Goal: Information Seeking & Learning: Compare options

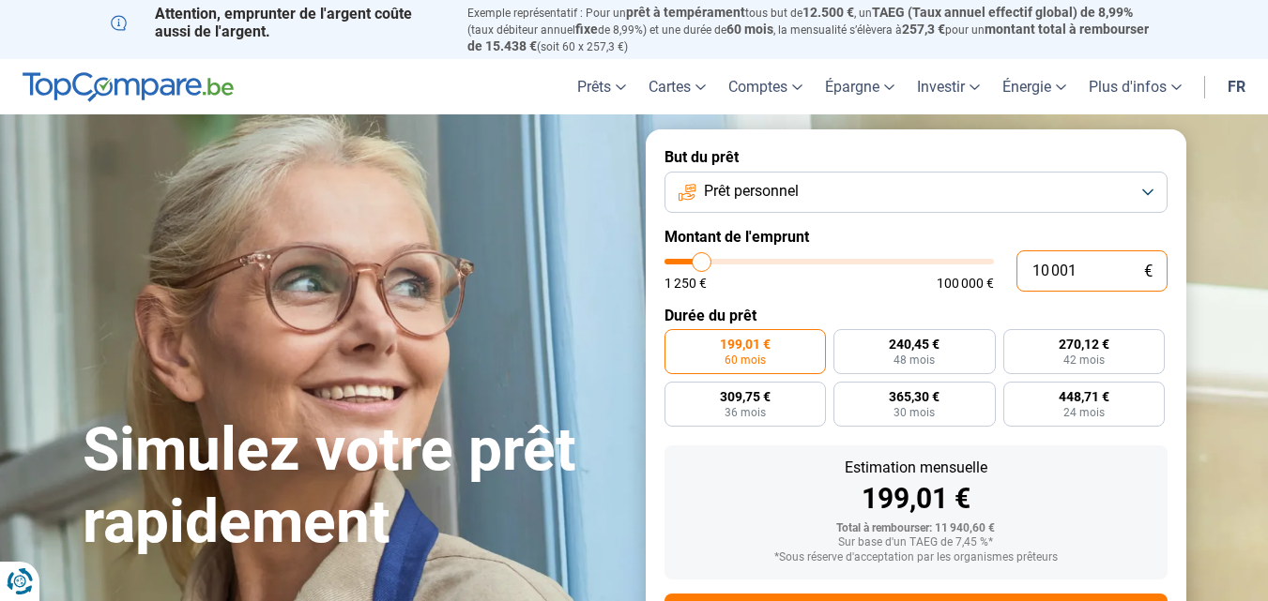
click at [1080, 269] on input "10 001" at bounding box center [1091, 271] width 151 height 41
type input "1 000"
type input "1250"
type input "10 000"
type input "10000"
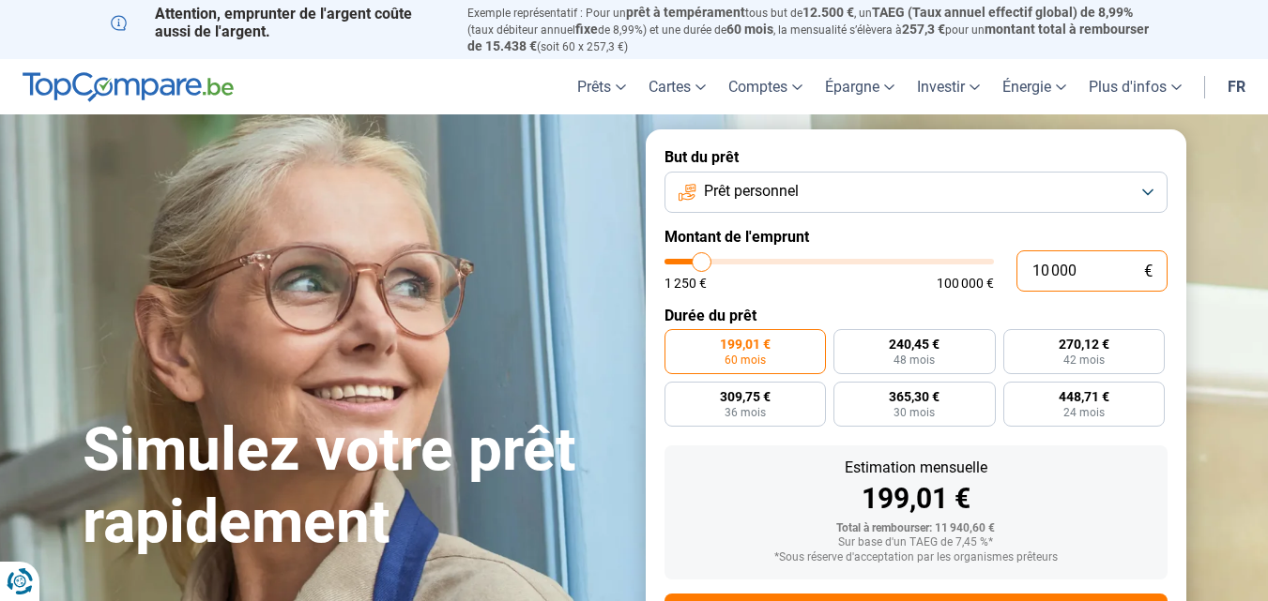
type input "10 000"
radio input "true"
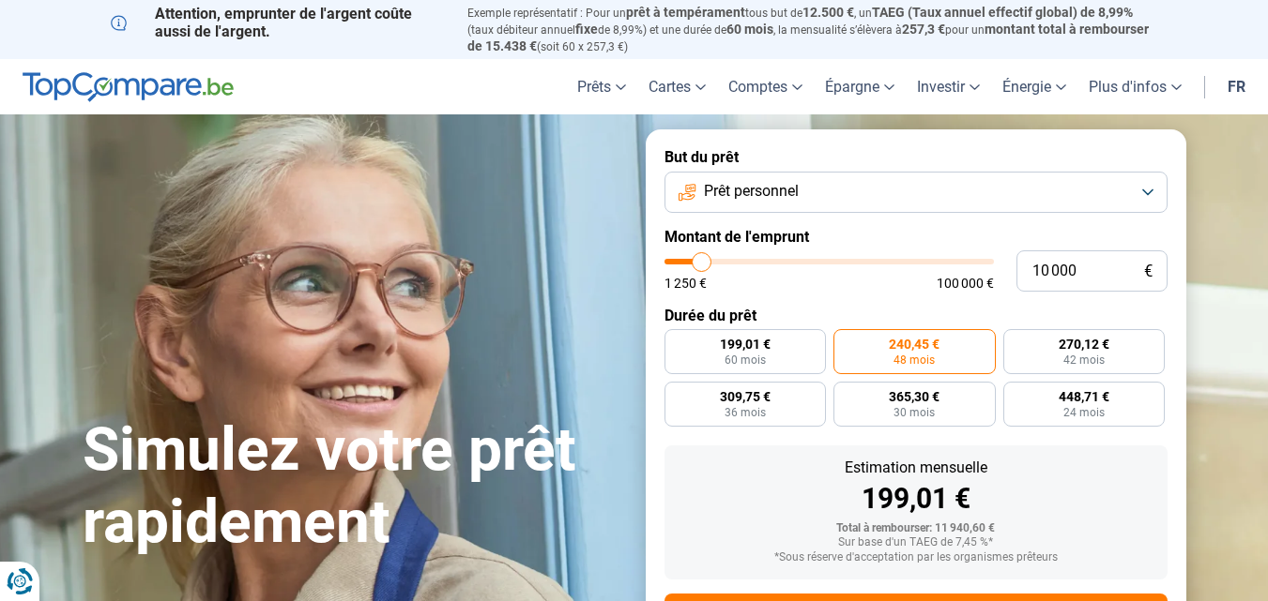
click at [847, 281] on div "1 250 € 100 000 €" at bounding box center [828, 283] width 329 height 13
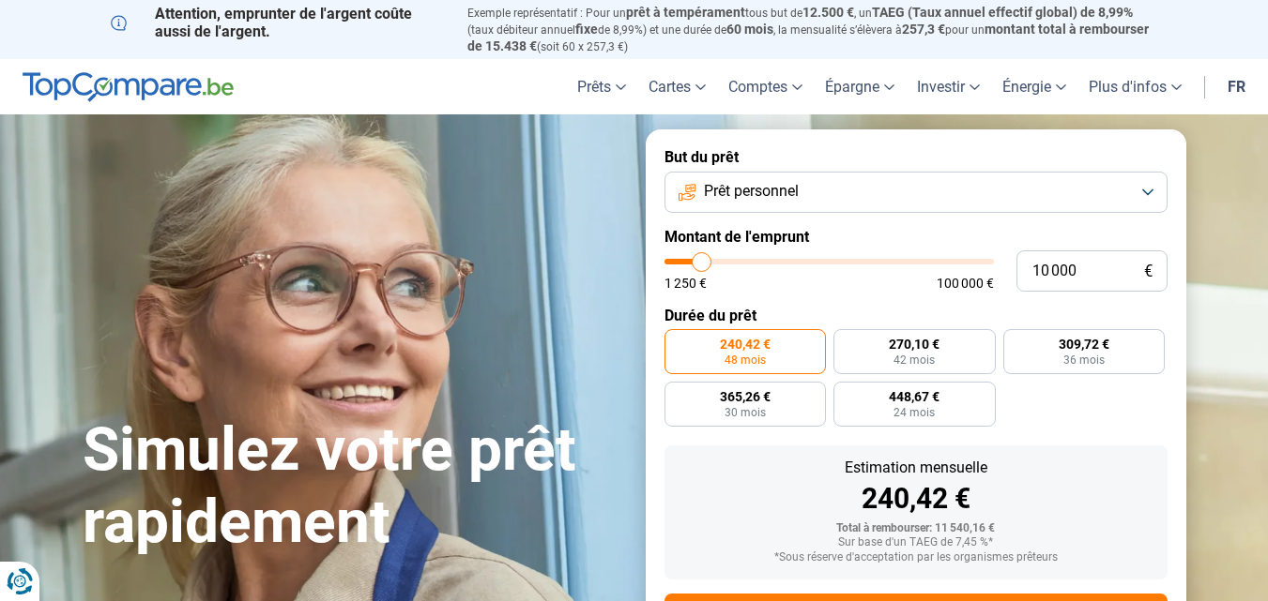
scroll to position [87, 0]
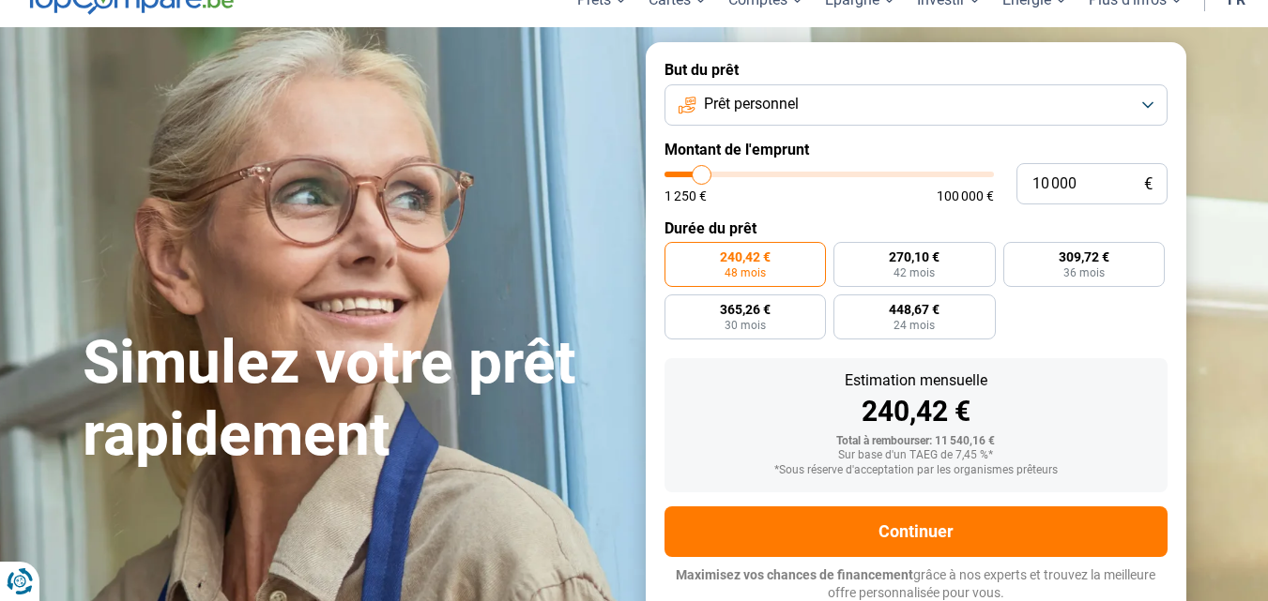
type input "10 250"
type input "10250"
type input "11 000"
type input "11000"
type input "11 250"
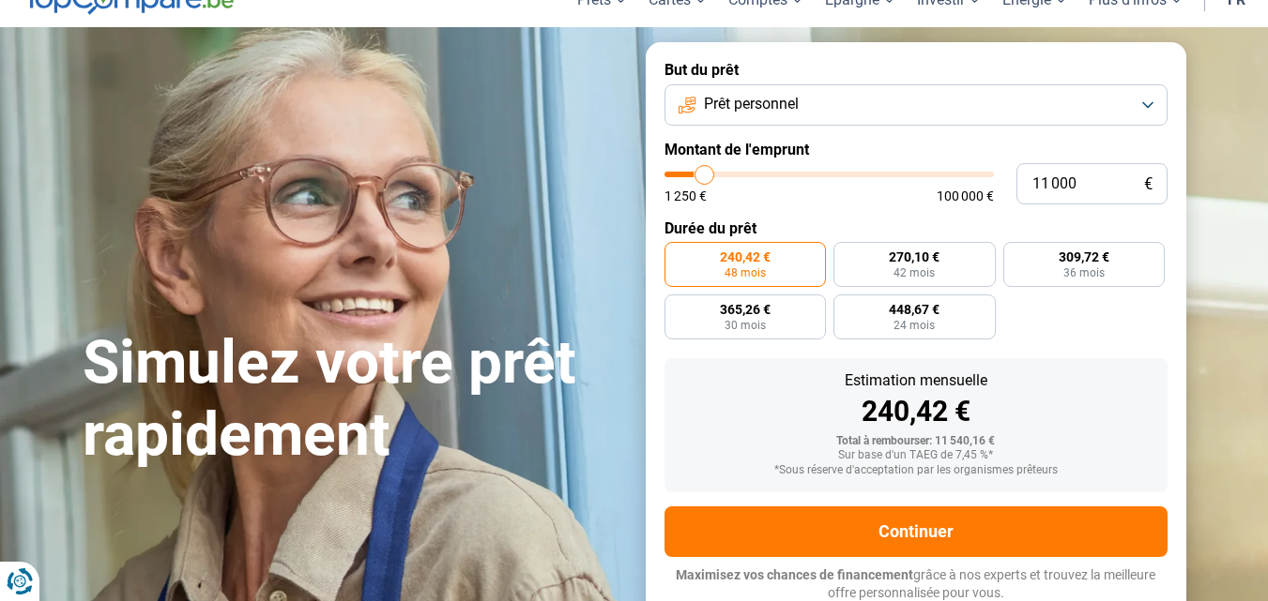
type input "11250"
type input "11 500"
type input "11500"
type input "11 750"
type input "11750"
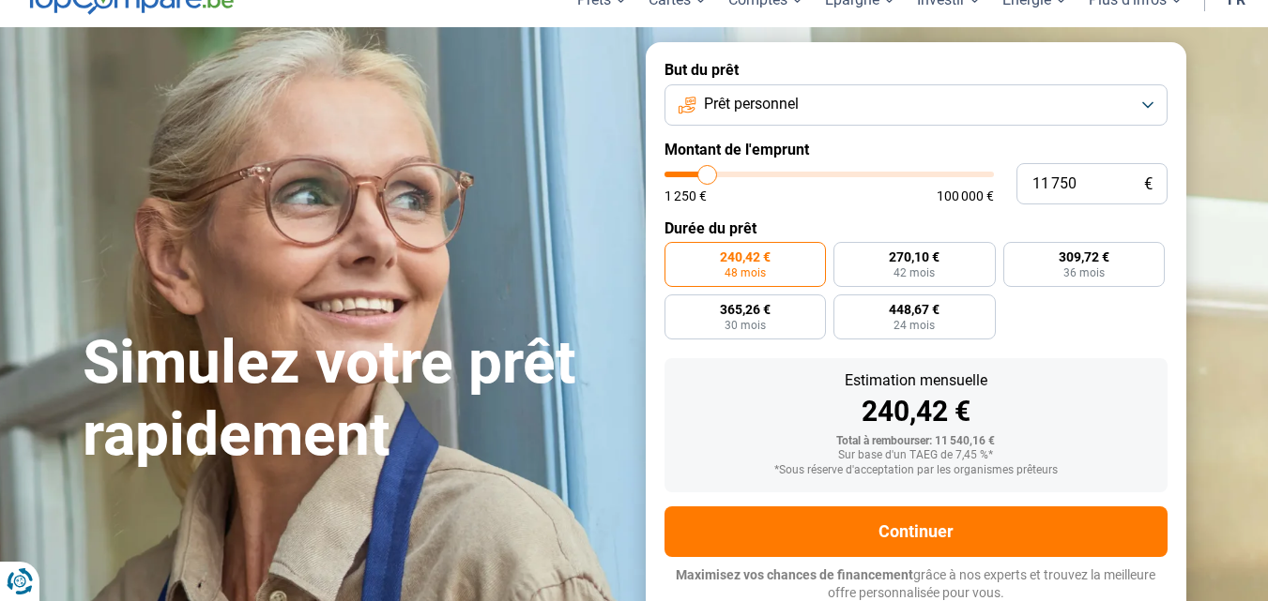
type input "12 000"
type input "12000"
type input "12 500"
type input "12500"
type input "12 750"
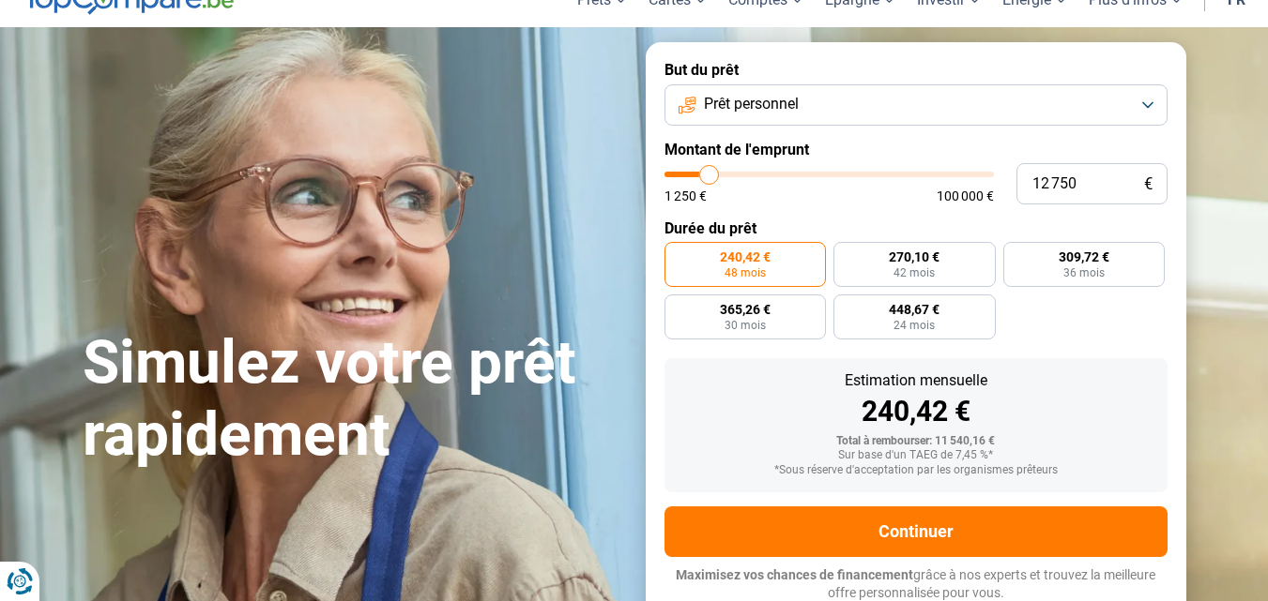
type input "12750"
type input "13 250"
type input "13250"
type input "13 500"
type input "13500"
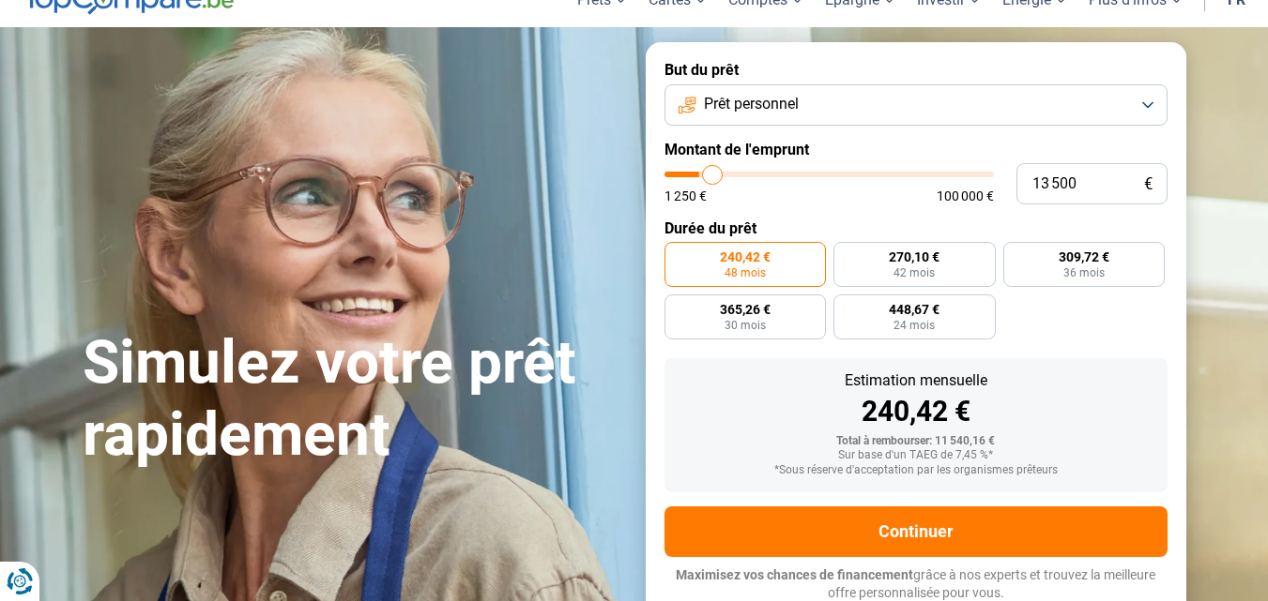
type input "14 000"
type input "14000"
type input "14 250"
type input "14250"
type input "14 500"
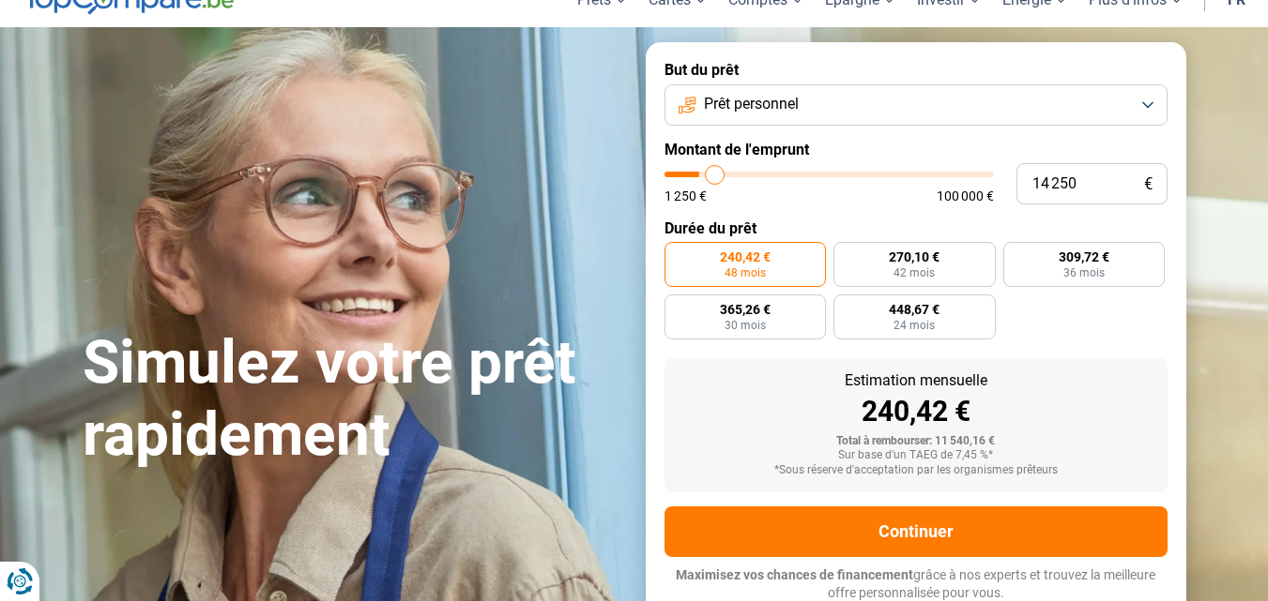
type input "14500"
type input "14 750"
type input "14750"
type input "15 000"
type input "15000"
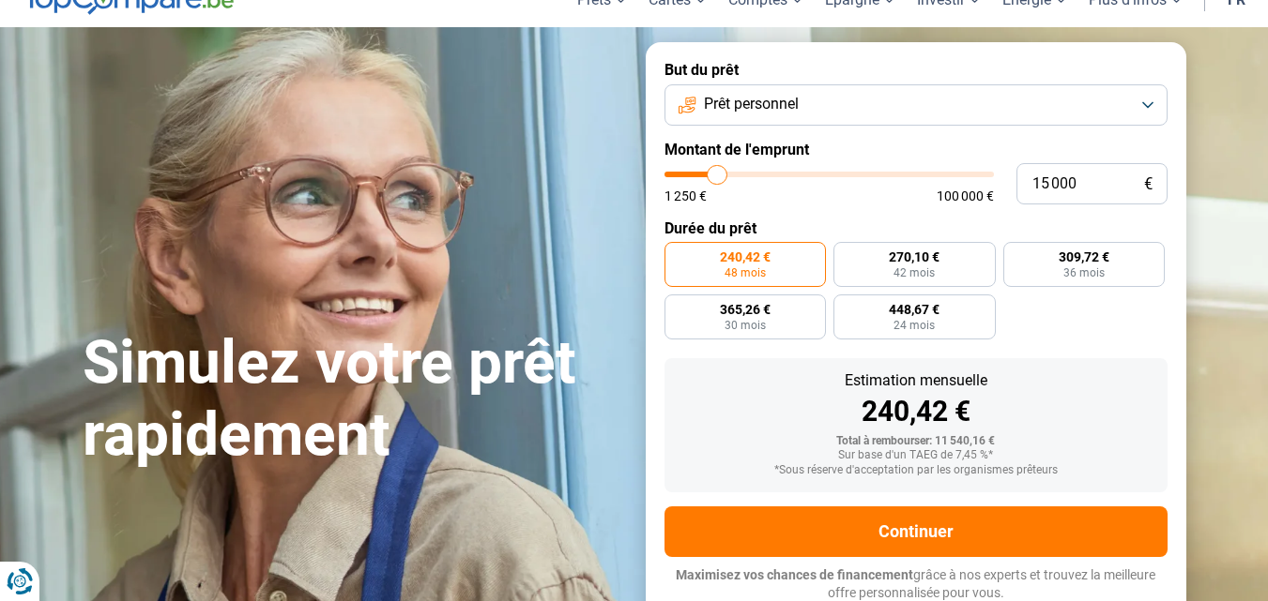
type input "15 750"
type input "15750"
type input "16 000"
type input "16000"
type input "16 250"
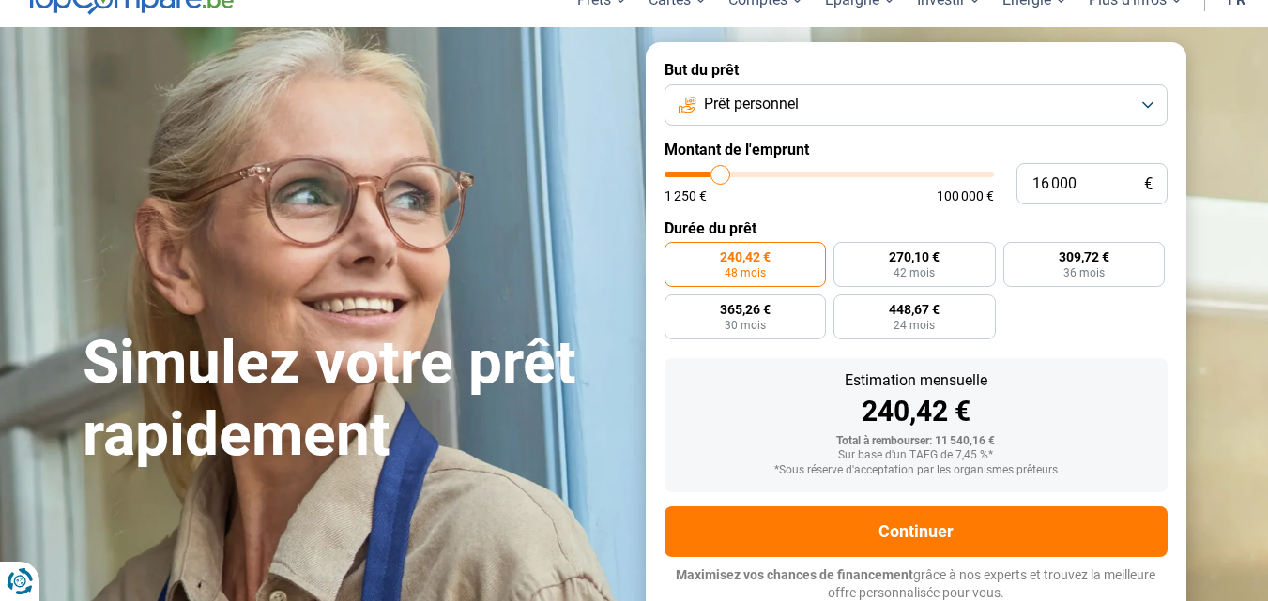
type input "16250"
type input "16 500"
type input "16500"
type input "17 000"
type input "17000"
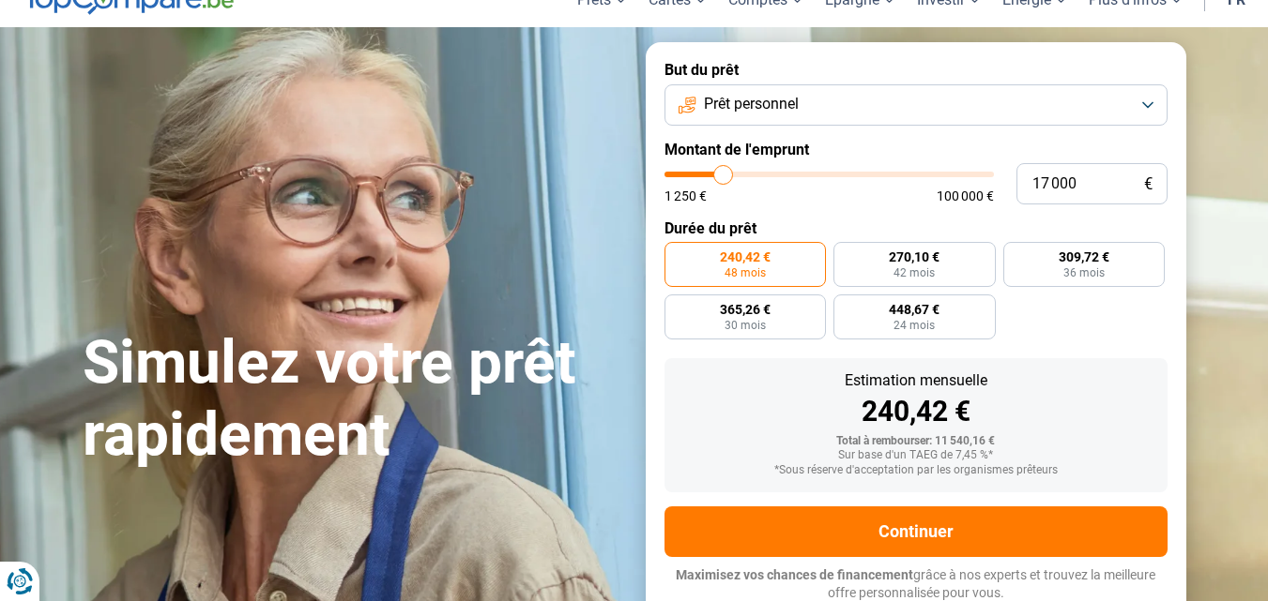
type input "17 250"
type input "17250"
type input "17 500"
type input "17500"
type input "17 750"
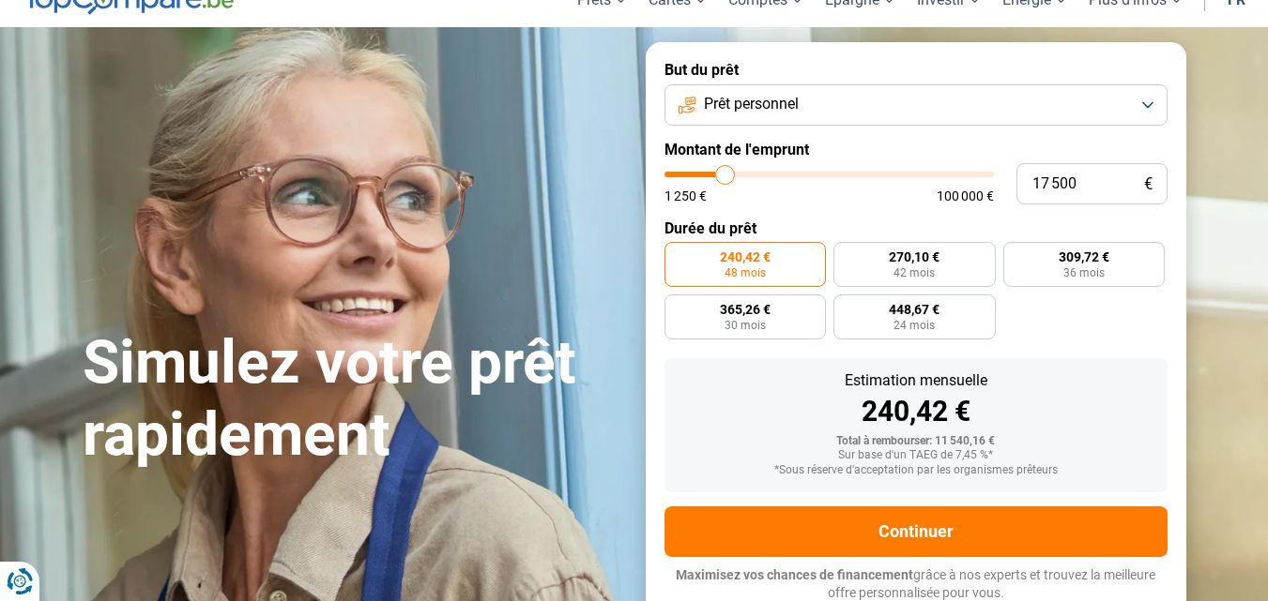
type input "17750"
type input "18 000"
type input "18000"
type input "18 500"
type input "18500"
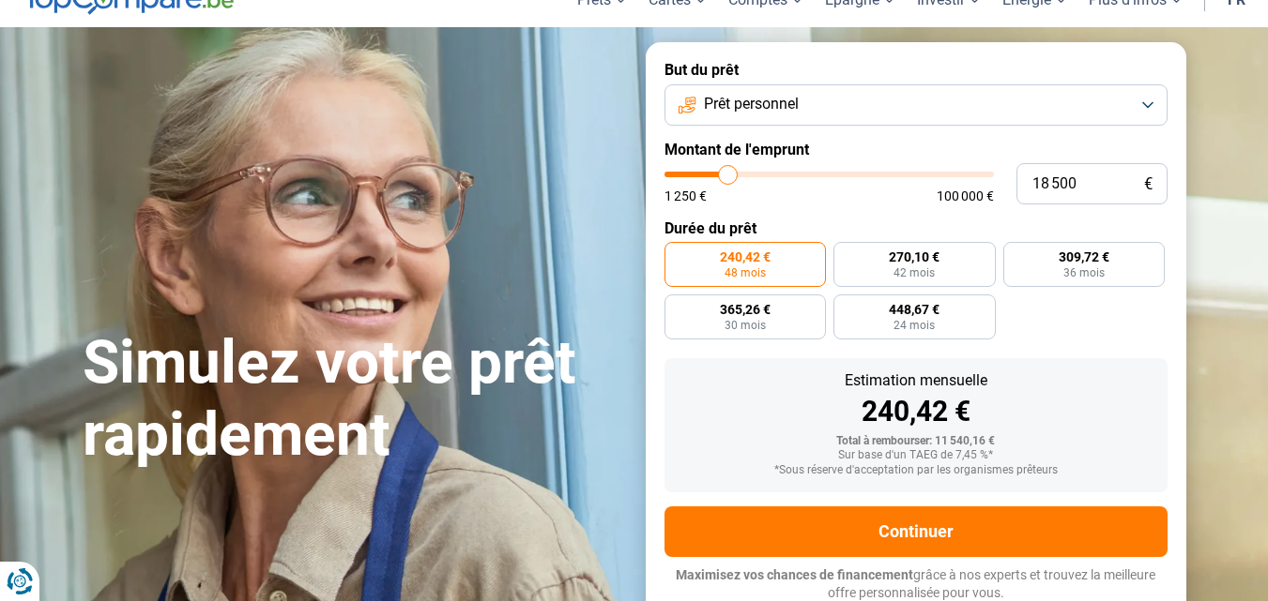
type input "18 750"
type input "18750"
type input "19 000"
type input "19000"
type input "19 250"
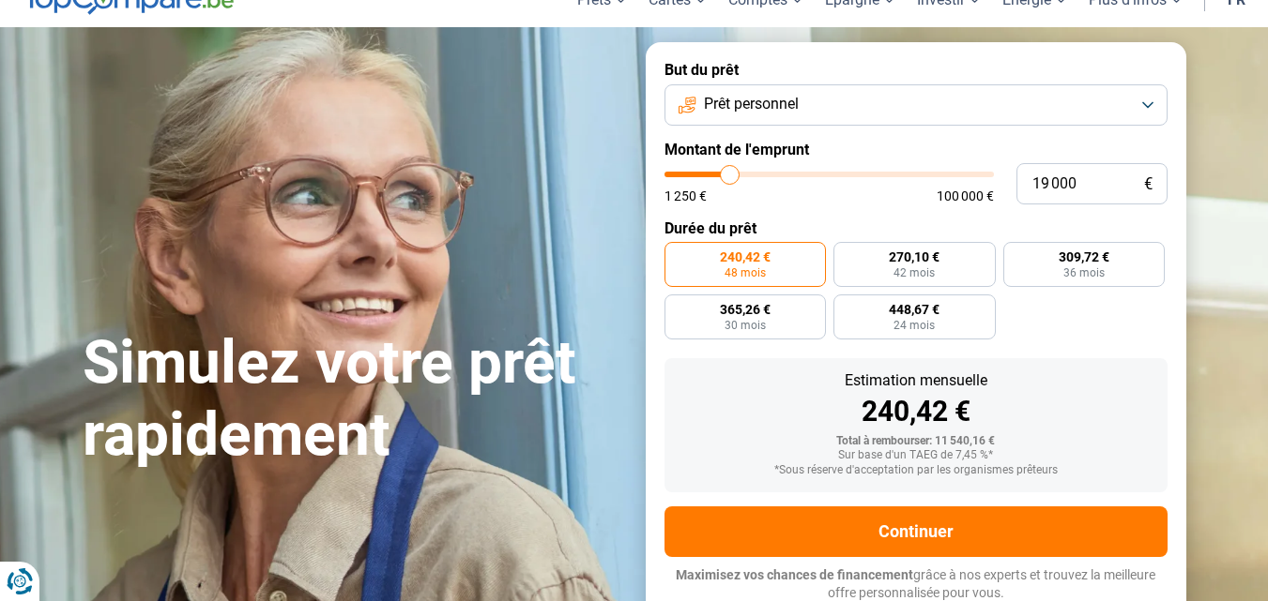
type input "19250"
type input "19 750"
type input "19750"
type input "20 000"
type input "20000"
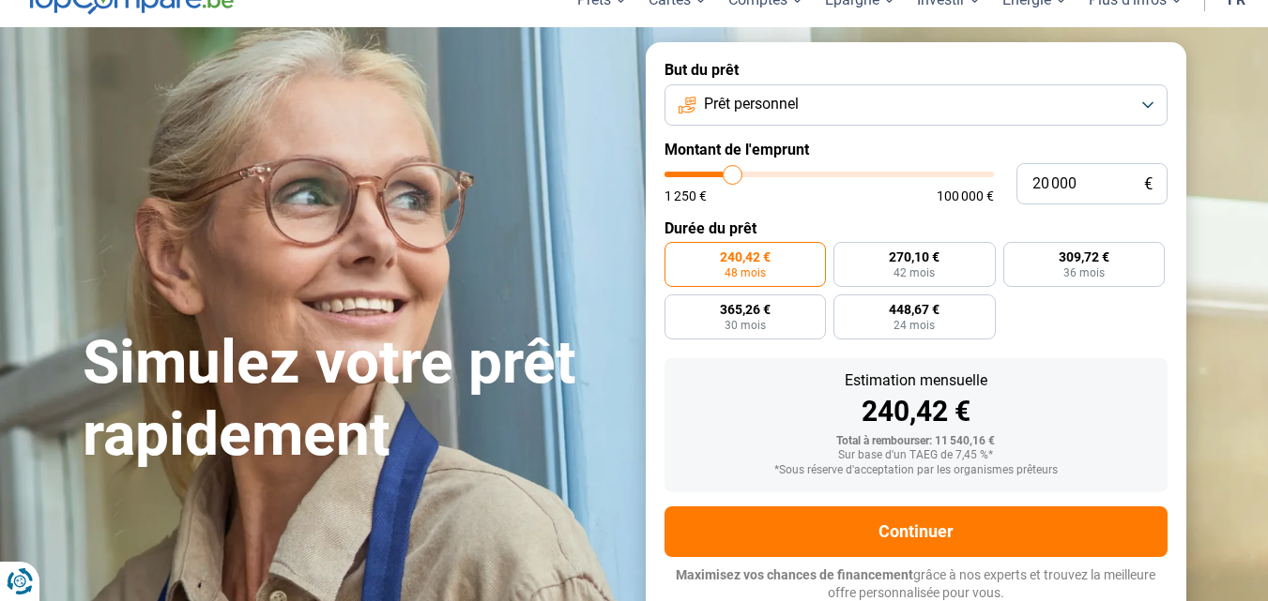
type input "20 250"
type input "20250"
type input "20 500"
type input "20500"
type input "20 750"
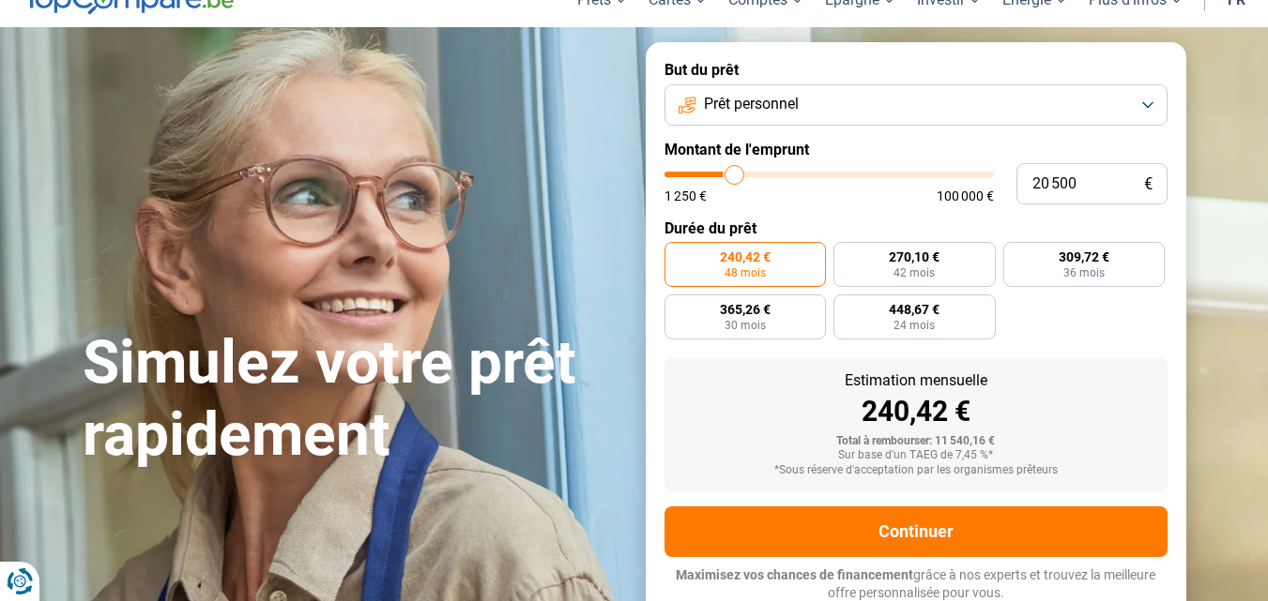
type input "20750"
type input "21 250"
type input "21250"
type input "20 000"
type input "20000"
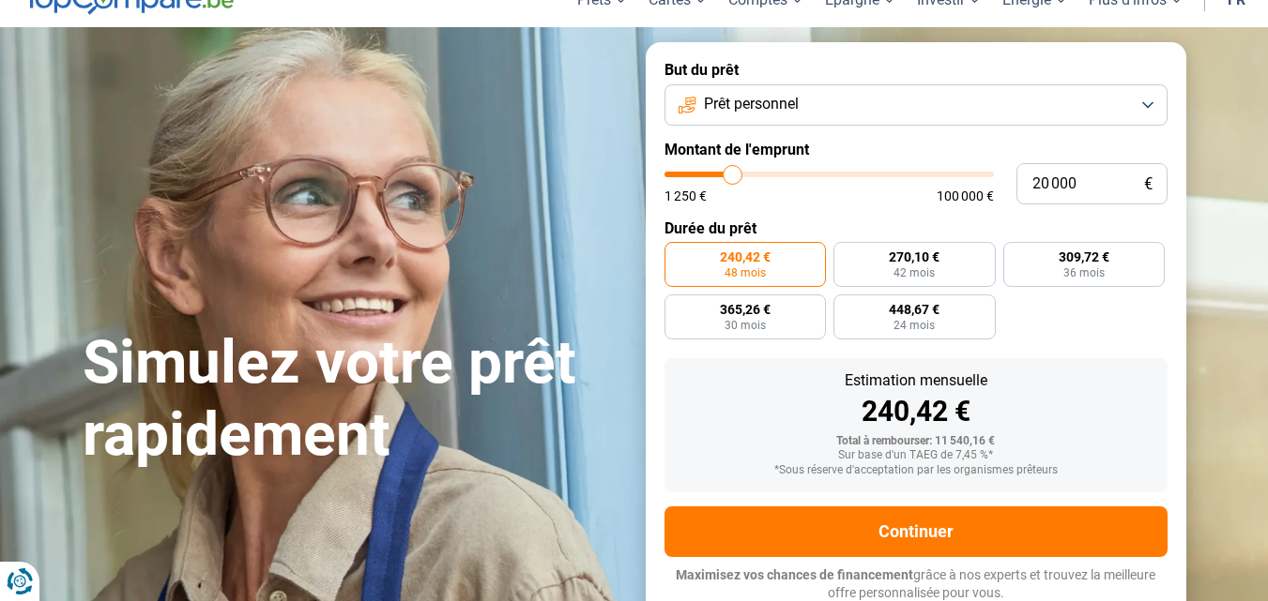
type input "19 750"
type input "19750"
type input "19 250"
type input "19250"
type input "19 000"
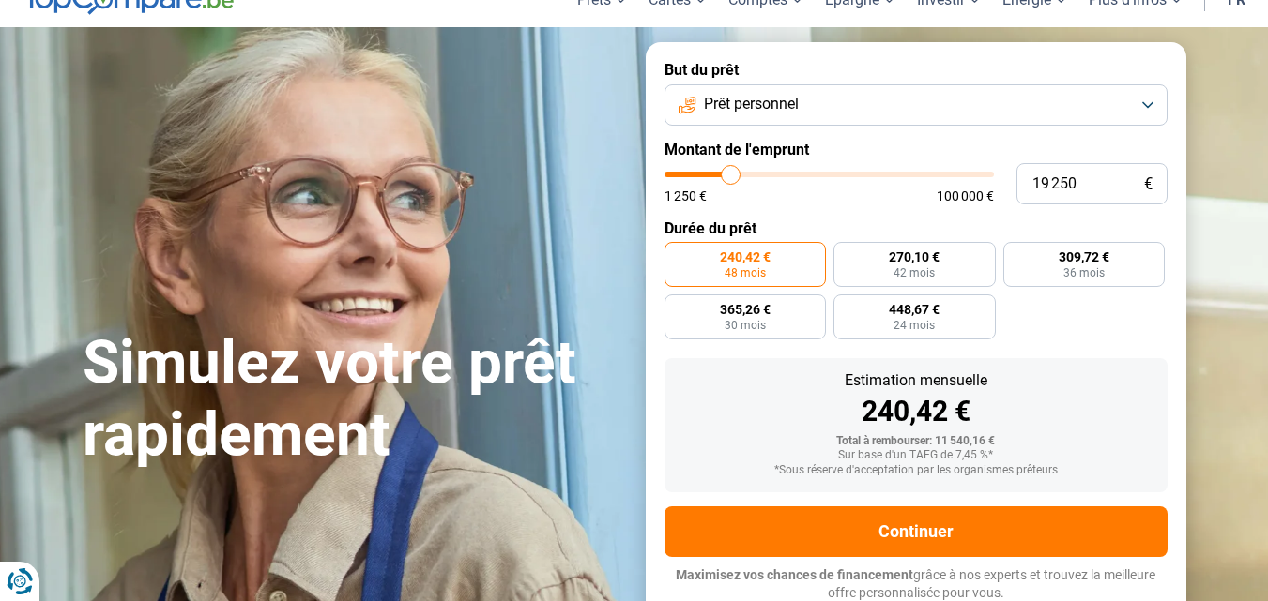
type input "19000"
type input "18 750"
type input "18750"
type input "18 500"
type input "18500"
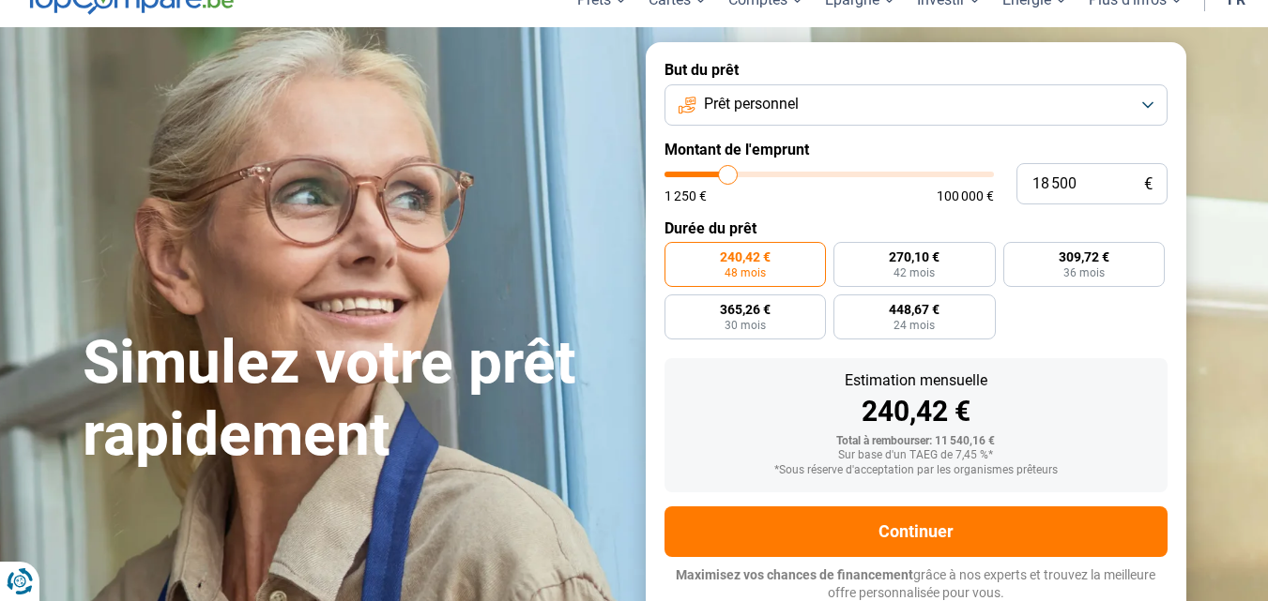
type input "18 000"
type input "18000"
type input "17 750"
type input "17750"
type input "17 500"
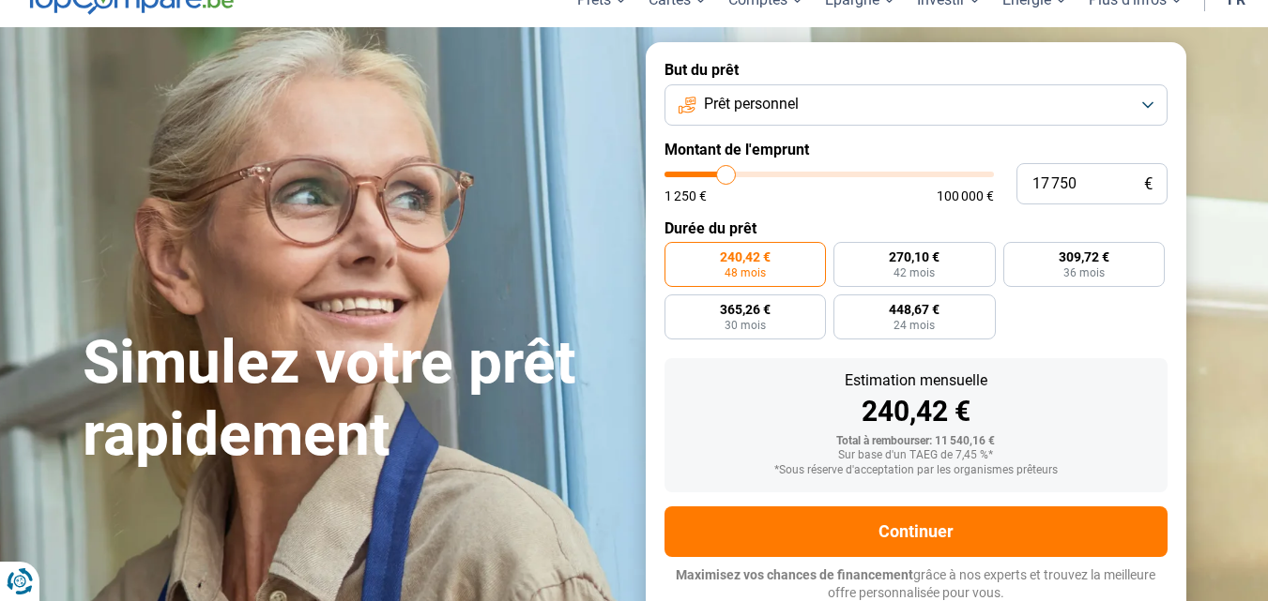
type input "17500"
type input "17 250"
type input "17250"
type input "17 000"
type input "17000"
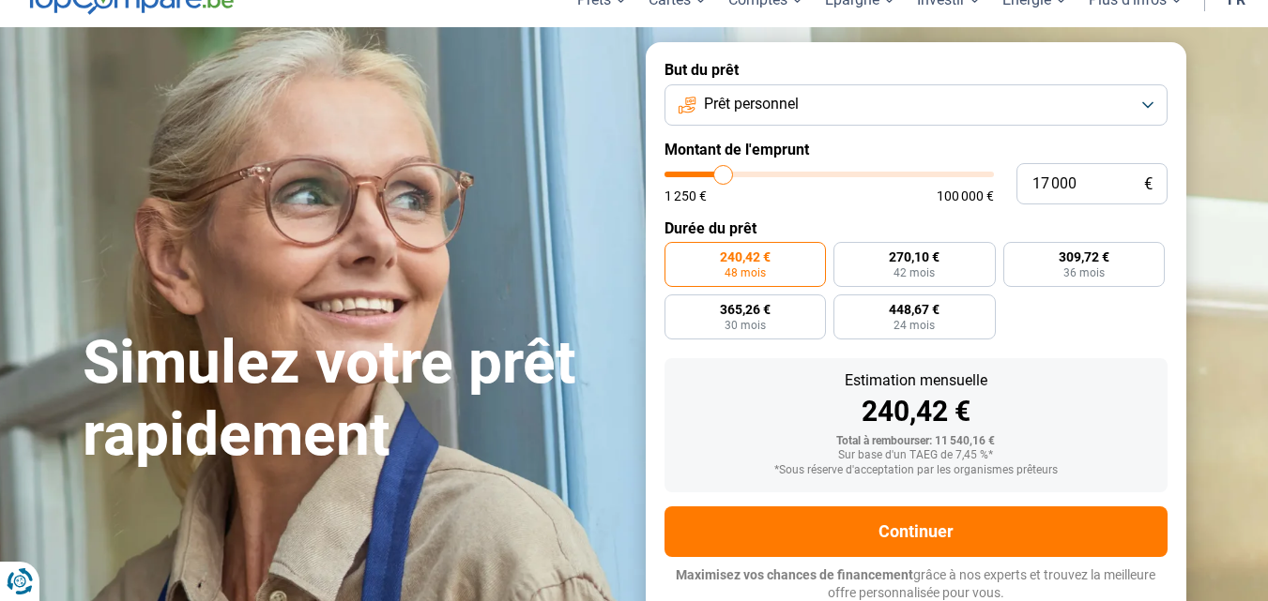
type input "16 500"
type input "16500"
type input "16 250"
type input "16250"
type input "15 750"
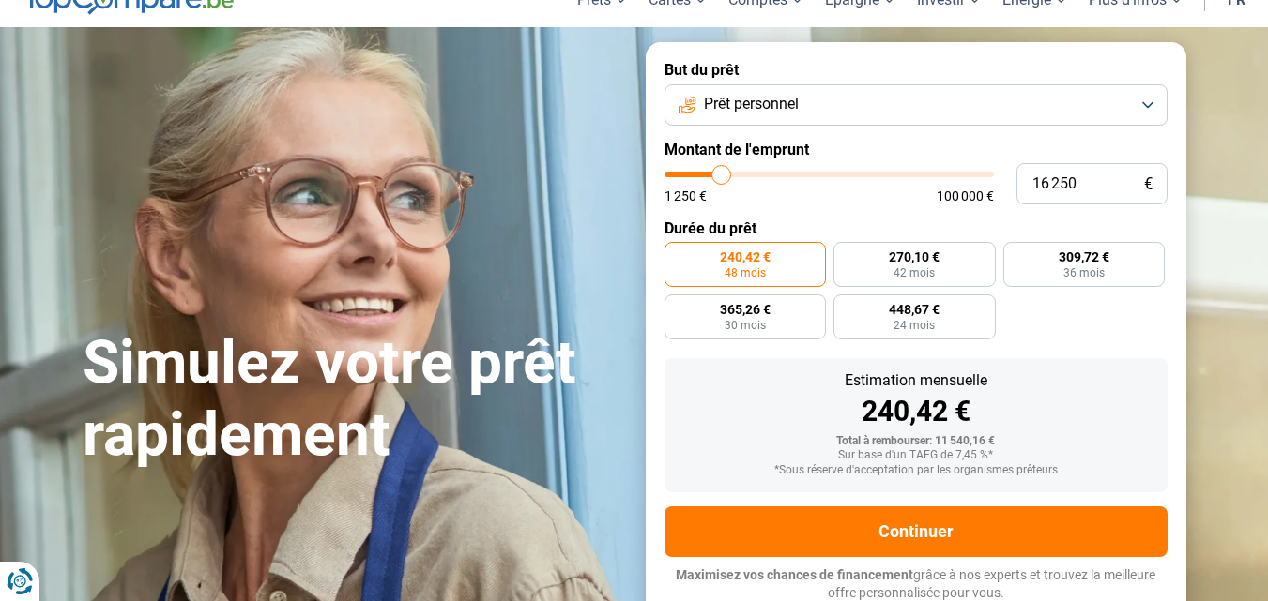
type input "15750"
type input "15 500"
type input "15500"
type input "15 000"
type input "15000"
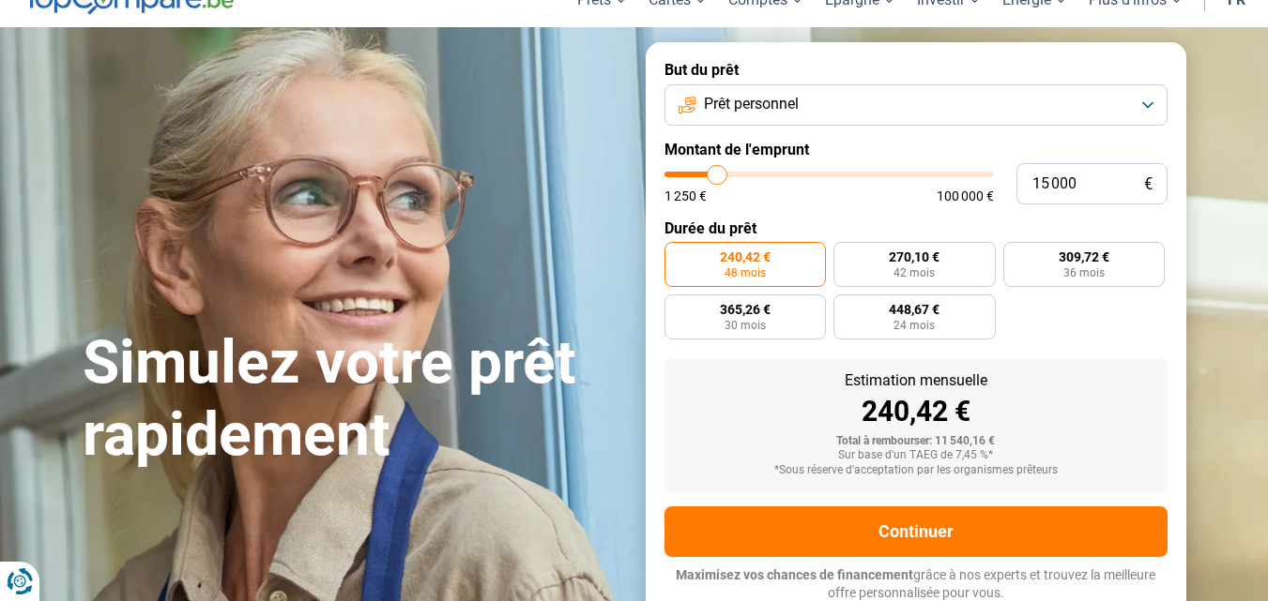
type input "14 750"
type input "14750"
type input "14 500"
type input "14500"
type input "14 250"
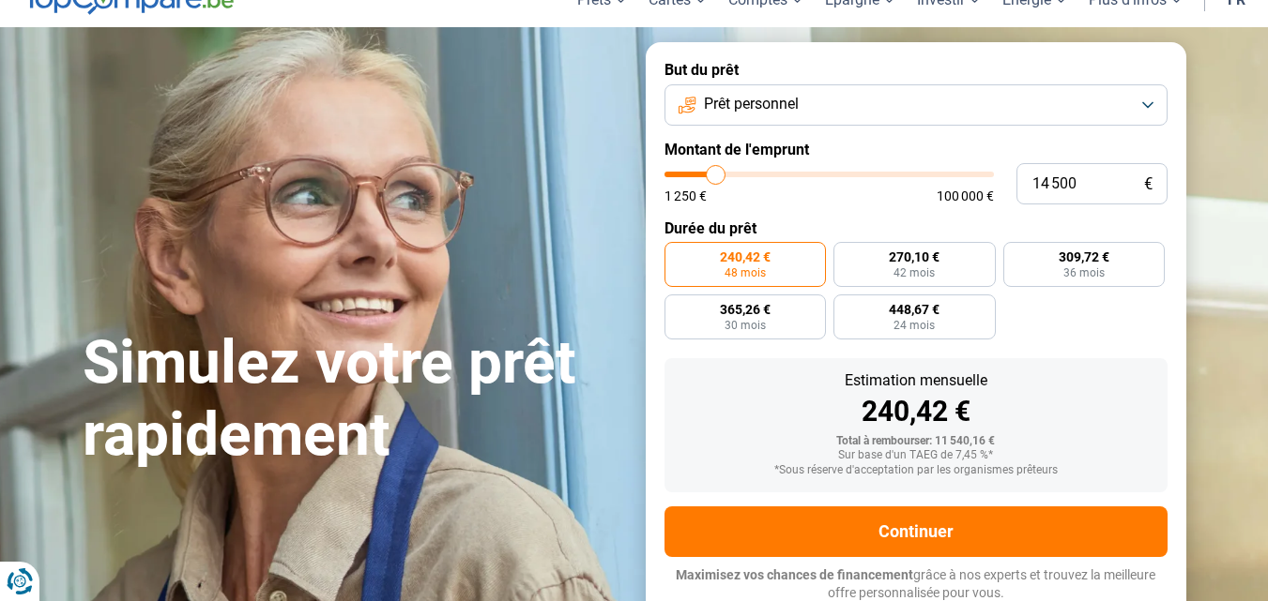
type input "14250"
type input "14 000"
type input "14000"
type input "13 500"
type input "13500"
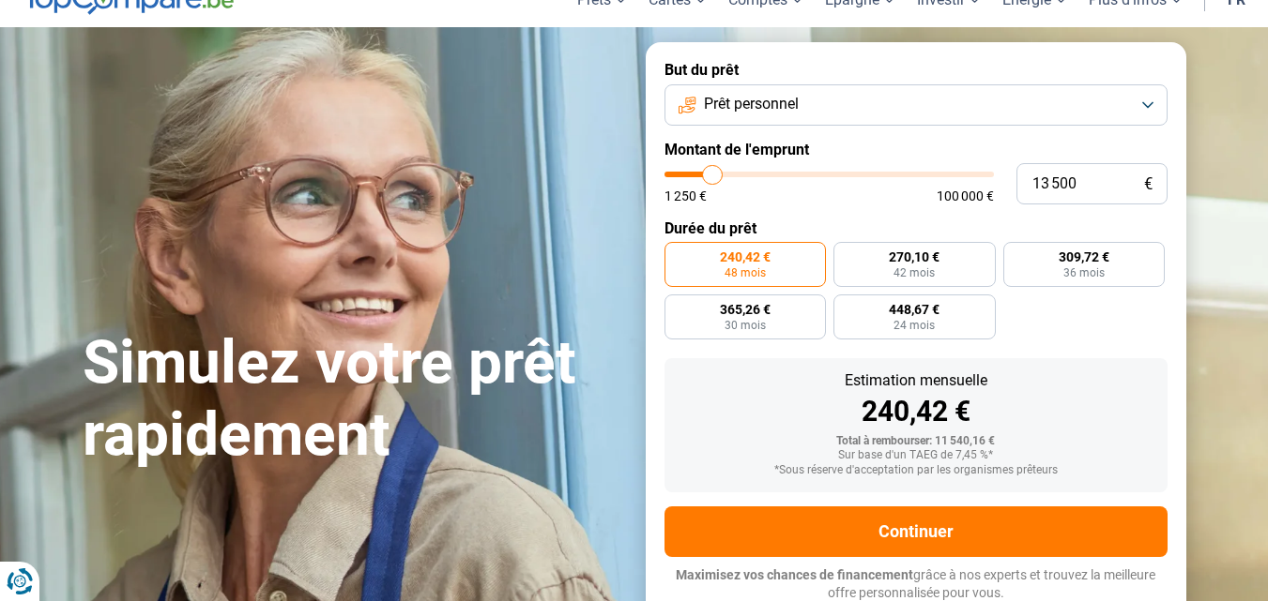
type input "13 250"
type input "13250"
type input "13 000"
type input "13000"
type input "12 750"
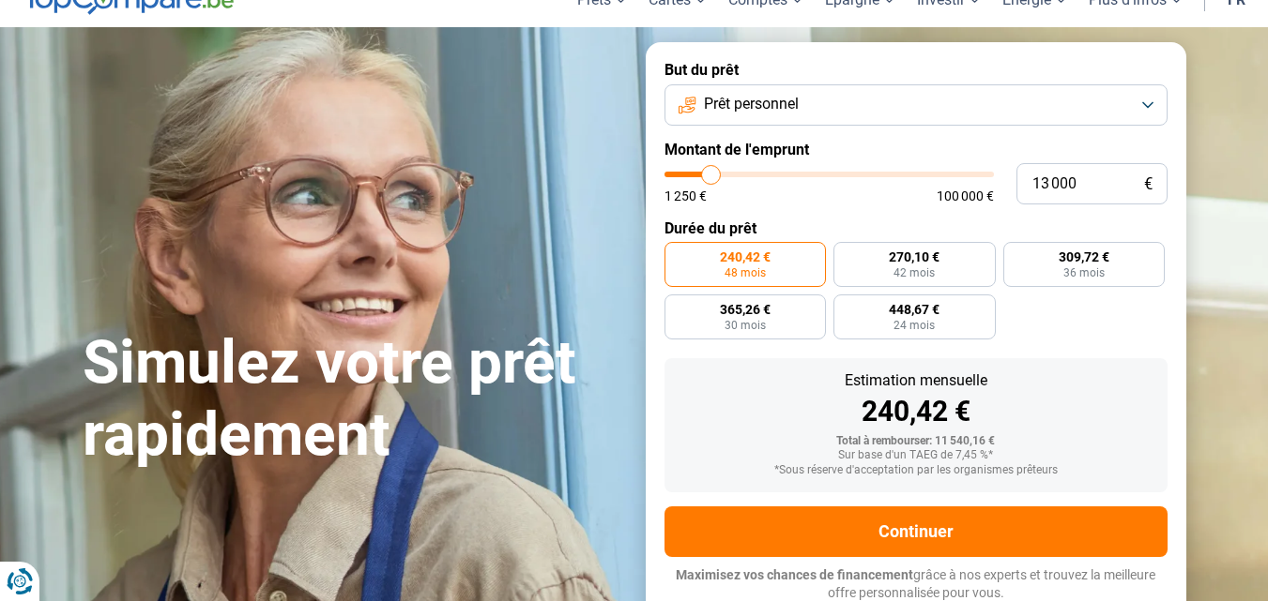
type input "12750"
type input "12 500"
type input "12500"
type input "12 000"
type input "12000"
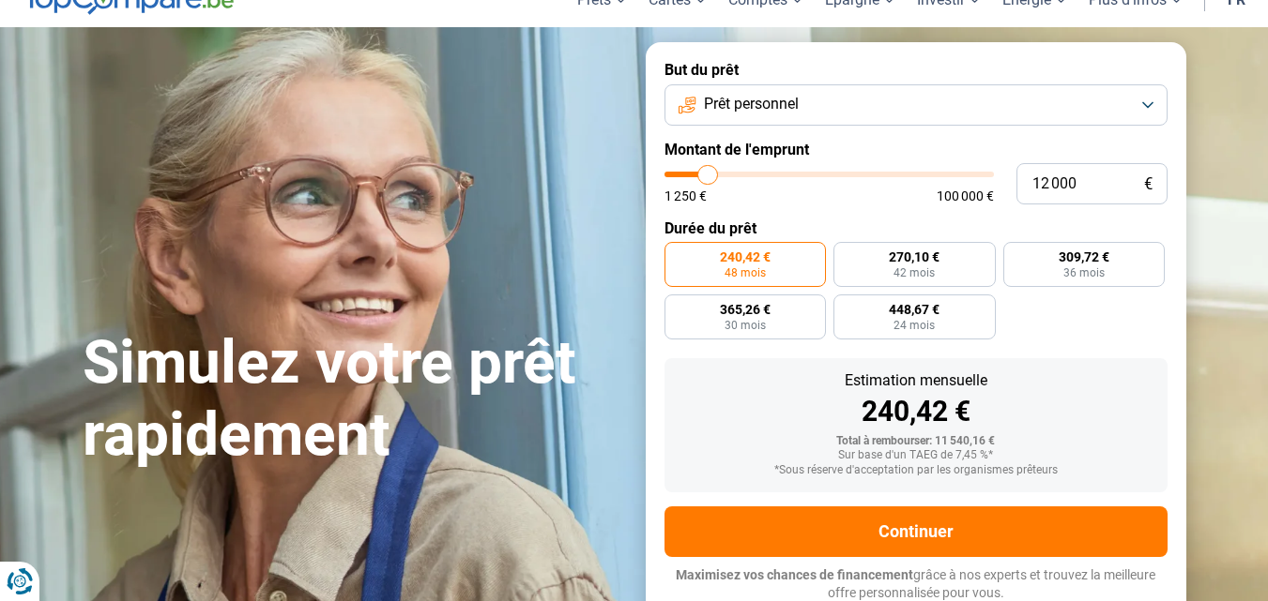
type input "11 750"
type input "11750"
type input "11 500"
type input "11500"
type input "11 250"
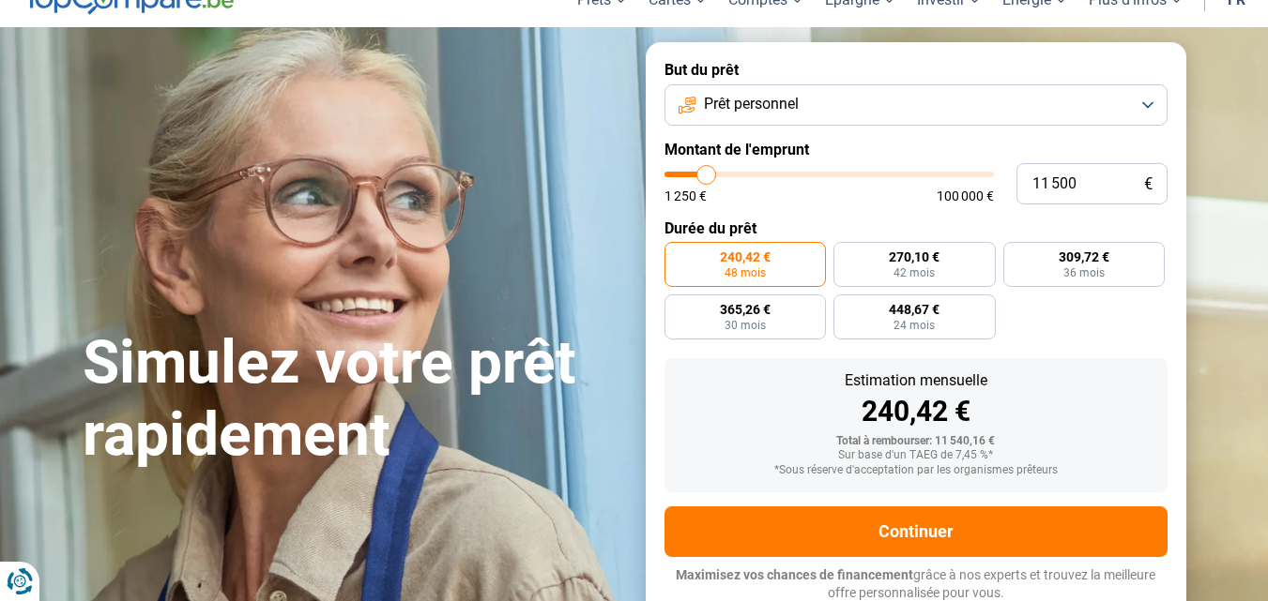
type input "11250"
type input "11 000"
type input "11000"
type input "10 500"
type input "10500"
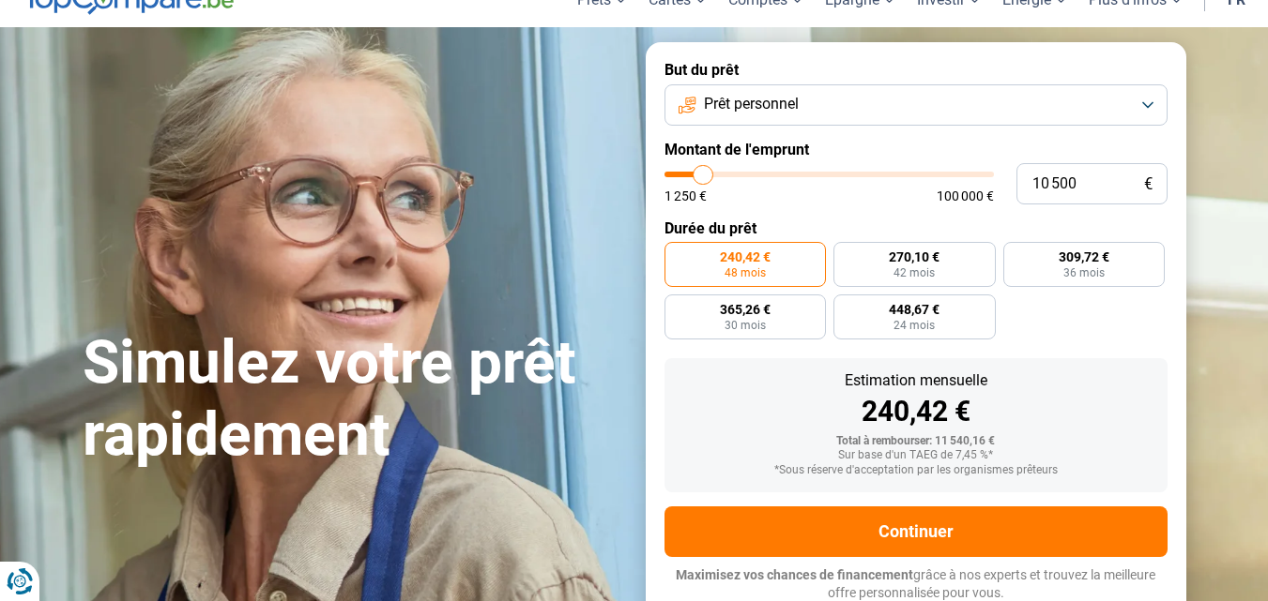
type input "10 250"
type input "10250"
type input "10 000"
type input "10000"
click at [702, 175] on input "range" at bounding box center [828, 175] width 329 height 6
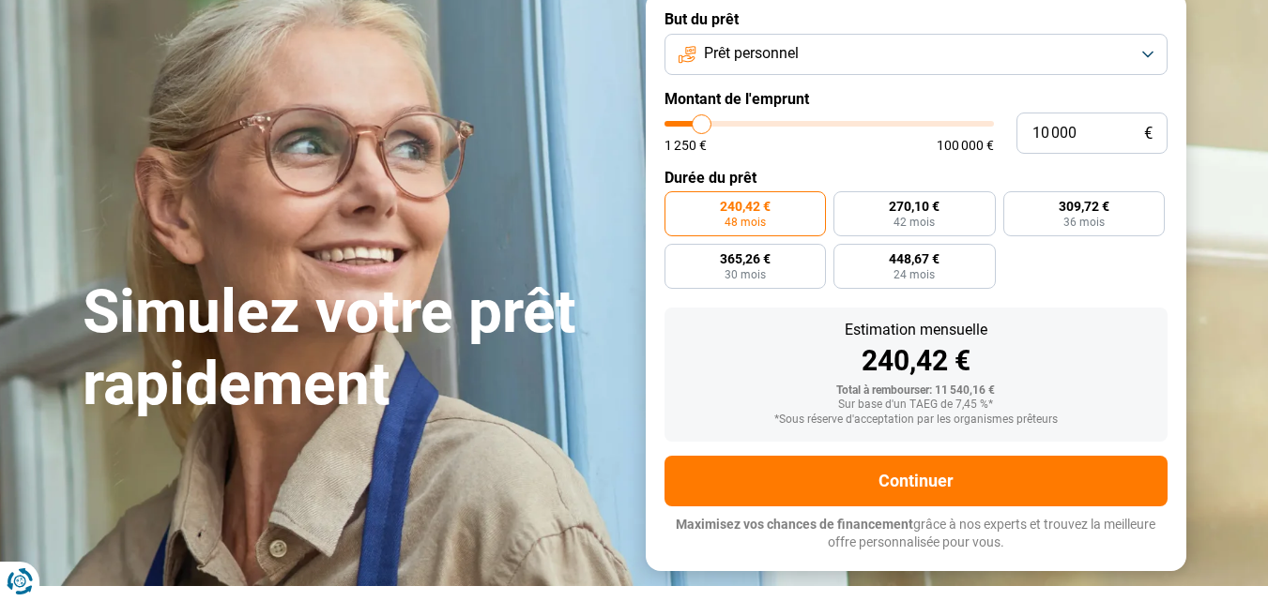
scroll to position [137, 0]
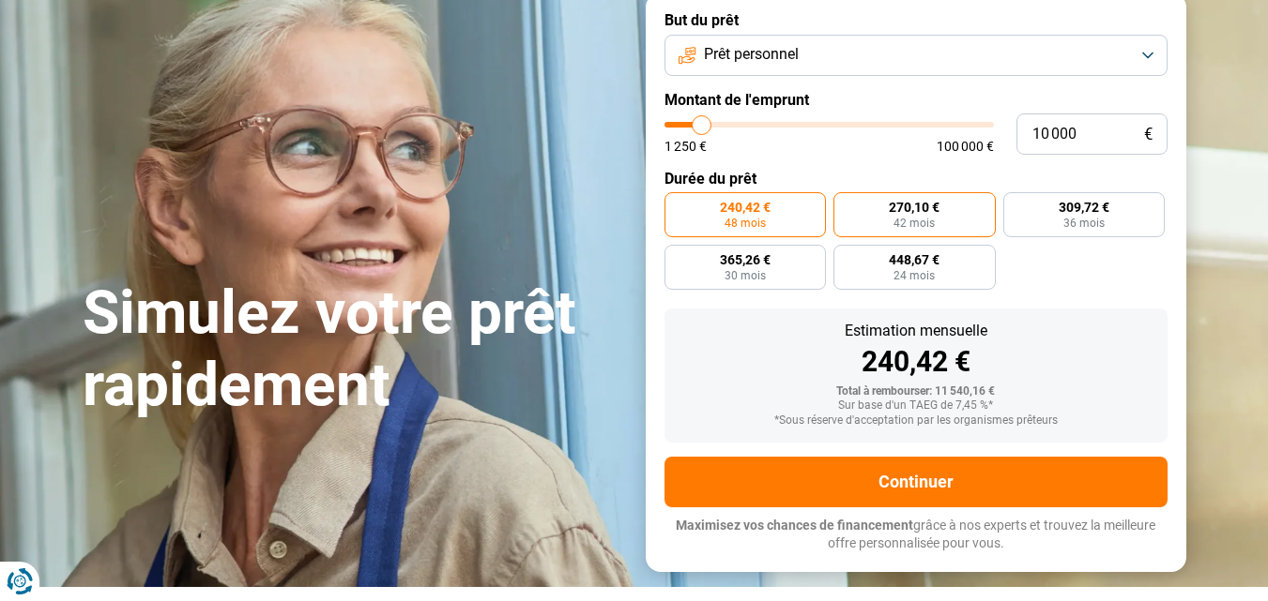
click at [900, 208] on span "270,10 €" at bounding box center [914, 207] width 51 height 13
click at [845, 205] on input "270,10 € 42 mois" at bounding box center [839, 198] width 12 height 12
radio input "true"
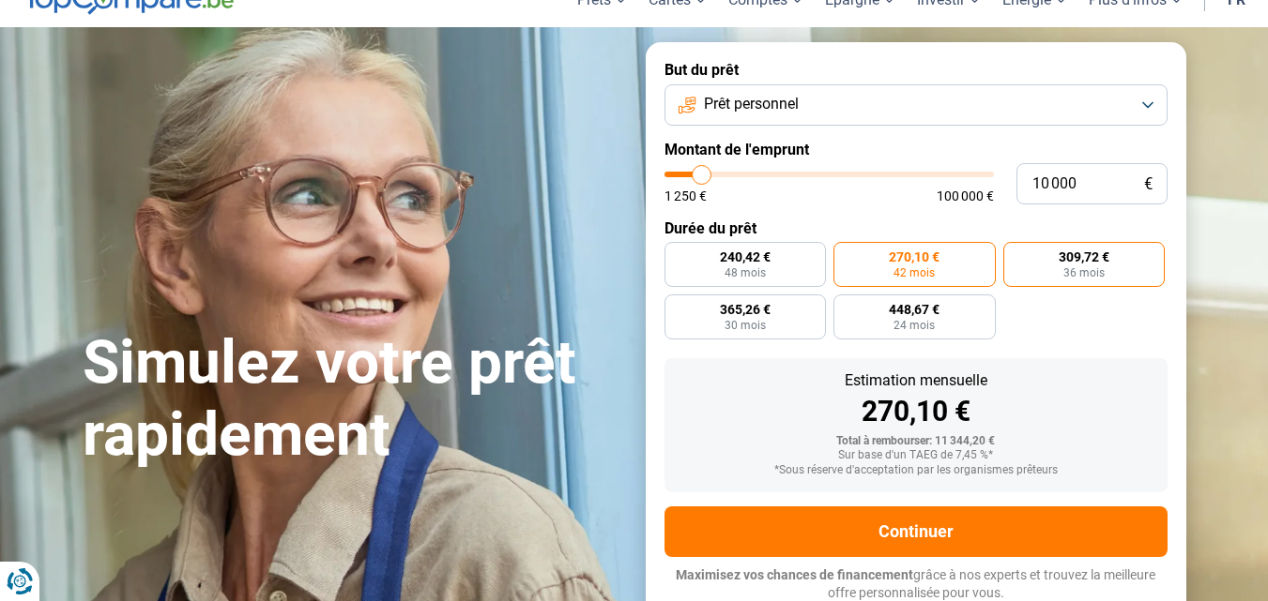
click at [1050, 251] on label "309,72 € 36 mois" at bounding box center [1084, 264] width 162 height 45
click at [1015, 251] on input "309,72 € 36 mois" at bounding box center [1009, 248] width 12 height 12
radio input "true"
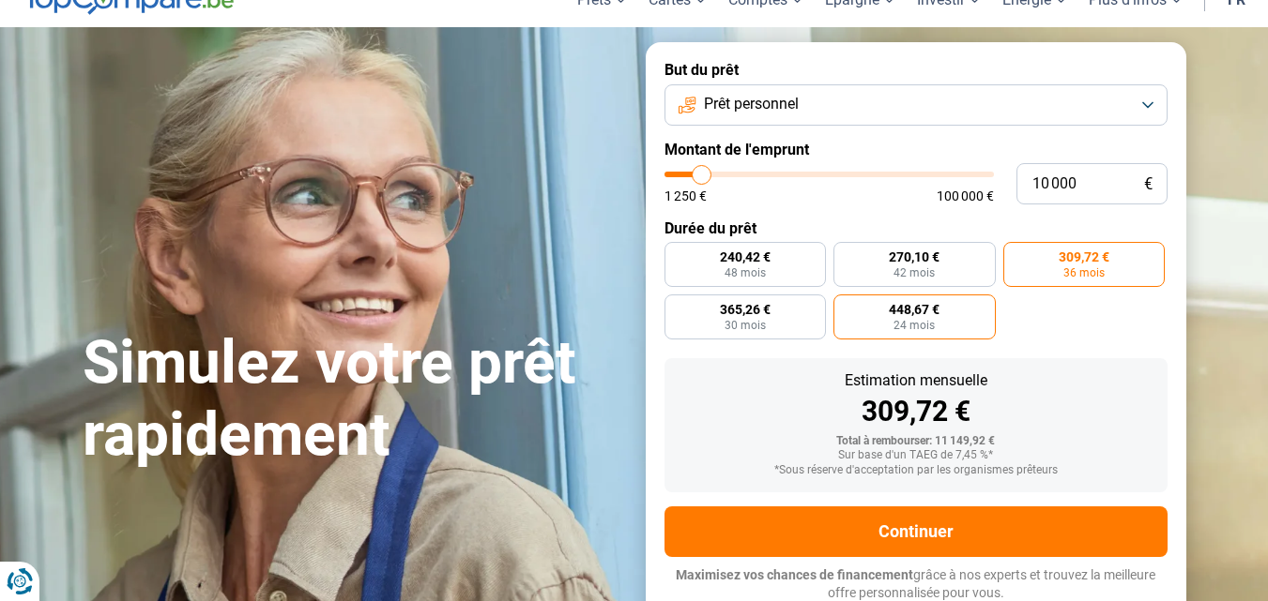
click at [888, 318] on label "448,67 € 24 mois" at bounding box center [914, 317] width 162 height 45
click at [845, 307] on input "448,67 € 24 mois" at bounding box center [839, 301] width 12 height 12
radio input "true"
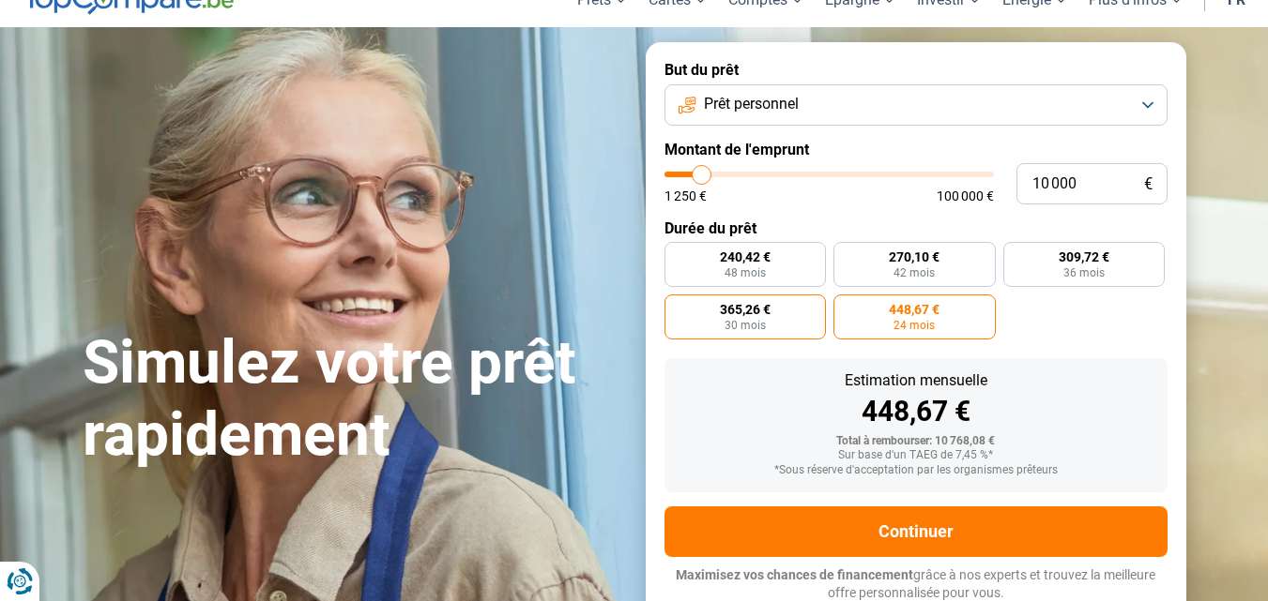
click at [763, 325] on span "30 mois" at bounding box center [744, 325] width 41 height 11
click at [676, 307] on input "365,26 € 30 mois" at bounding box center [670, 301] width 12 height 12
radio input "true"
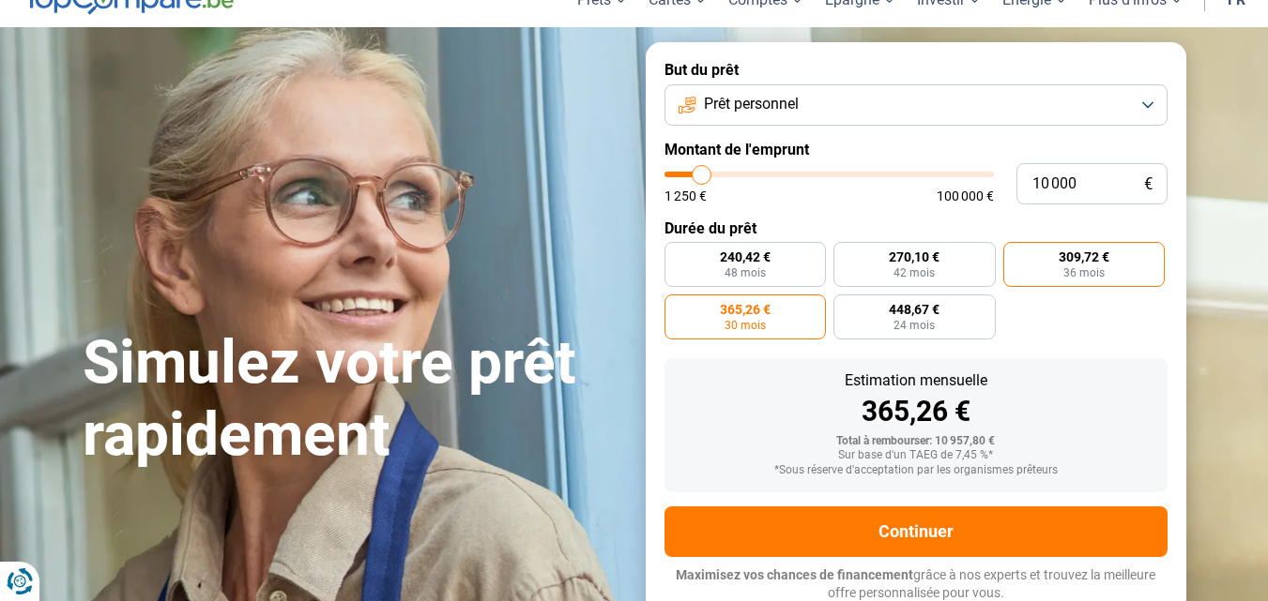
click at [1117, 256] on label "309,72 € 36 mois" at bounding box center [1084, 264] width 162 height 45
click at [1015, 254] on input "309,72 € 36 mois" at bounding box center [1009, 248] width 12 height 12
radio input "true"
click at [771, 311] on label "365,26 € 30 mois" at bounding box center [745, 317] width 162 height 45
click at [676, 307] on input "365,26 € 30 mois" at bounding box center [670, 301] width 12 height 12
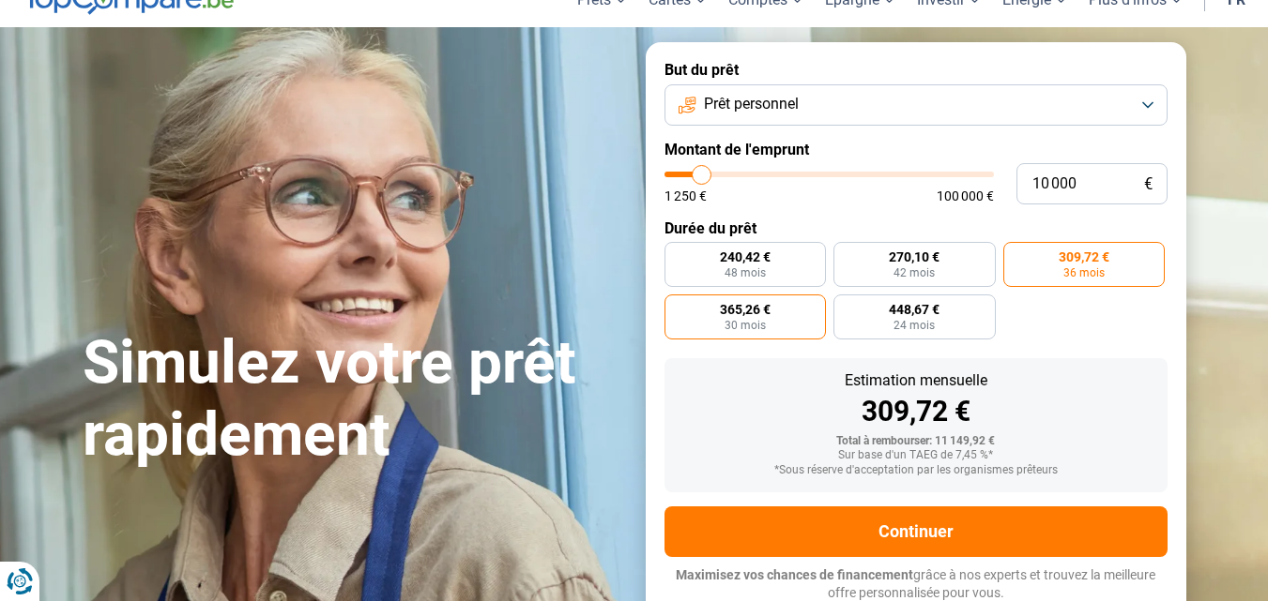
radio input "true"
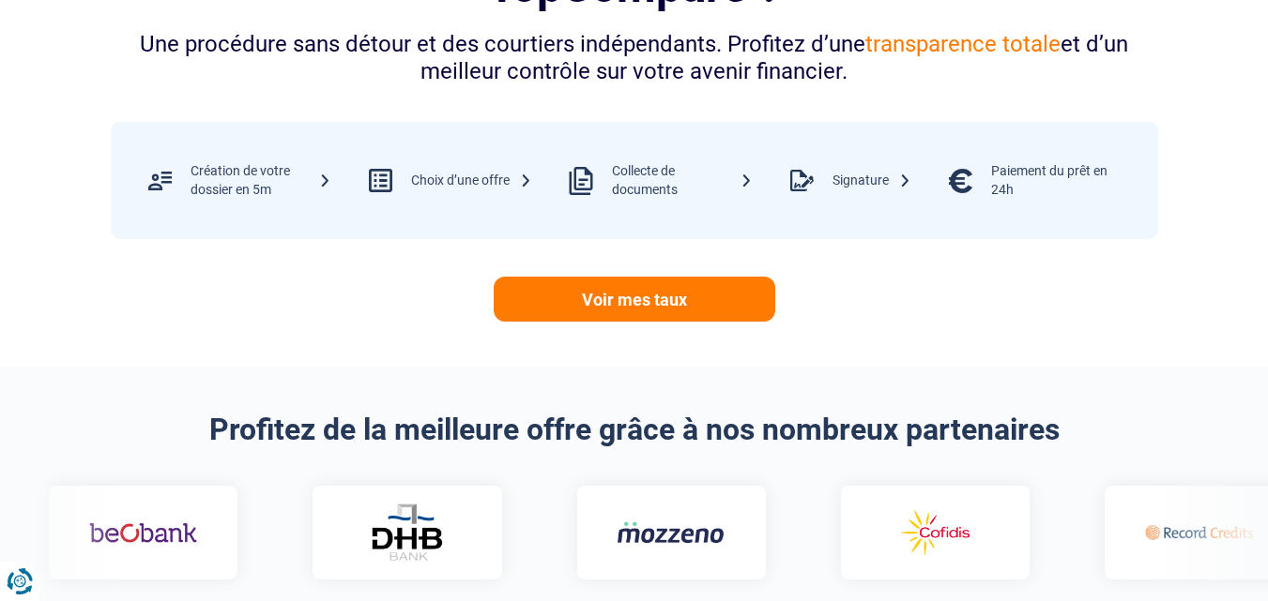
scroll to position [881, 0]
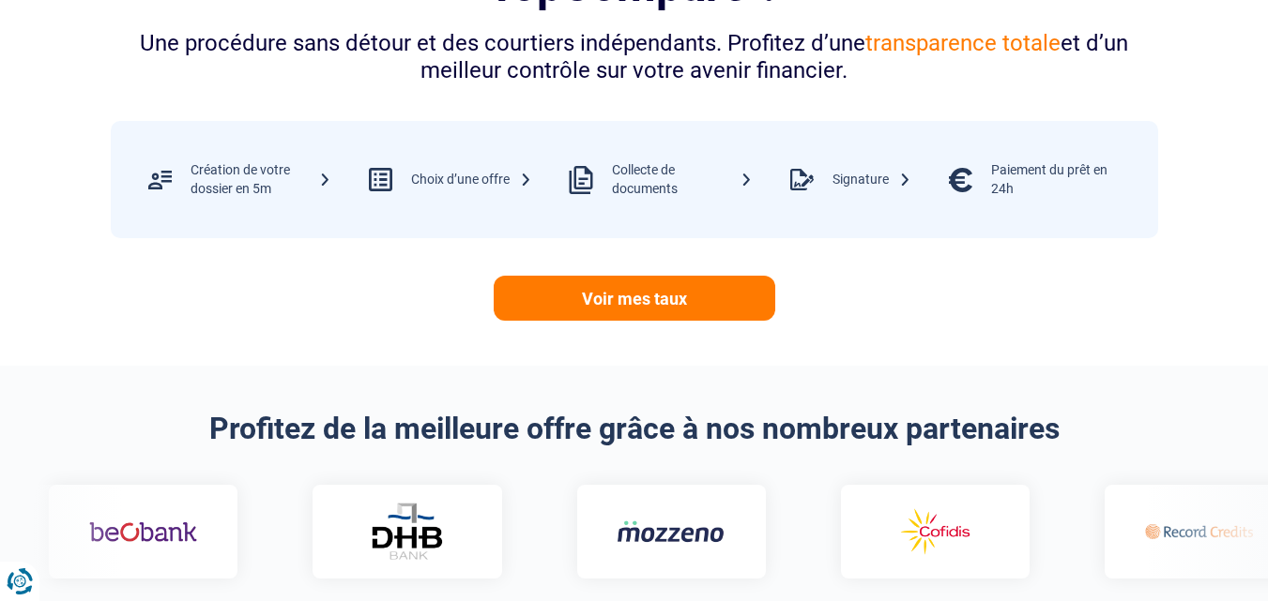
drag, startPoint x: 770, startPoint y: 179, endPoint x: 801, endPoint y: 99, distance: 86.4
click at [801, 99] on div "Comment demander un prêt personnel via TopCompare ? Une procédure sans détour e…" at bounding box center [634, 104] width 1070 height 433
click at [851, 356] on section "Comment demander un prêt personnel via TopCompare ? Une procédure sans détour e…" at bounding box center [634, 104] width 1268 height 523
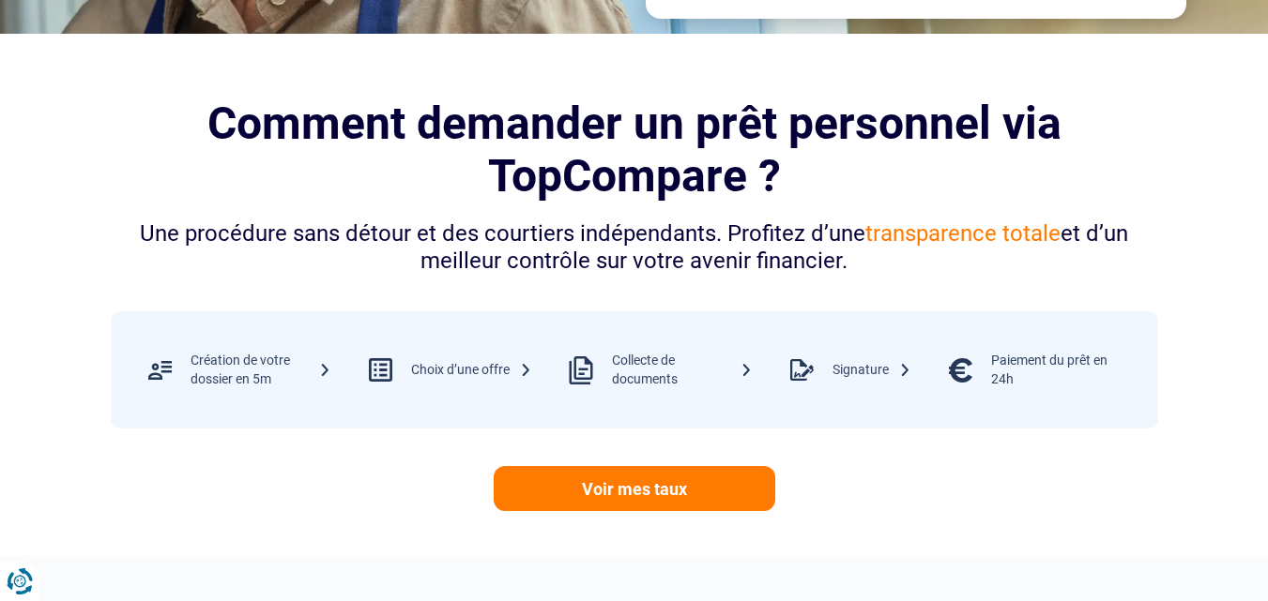
scroll to position [690, 0]
